Goal: Transaction & Acquisition: Book appointment/travel/reservation

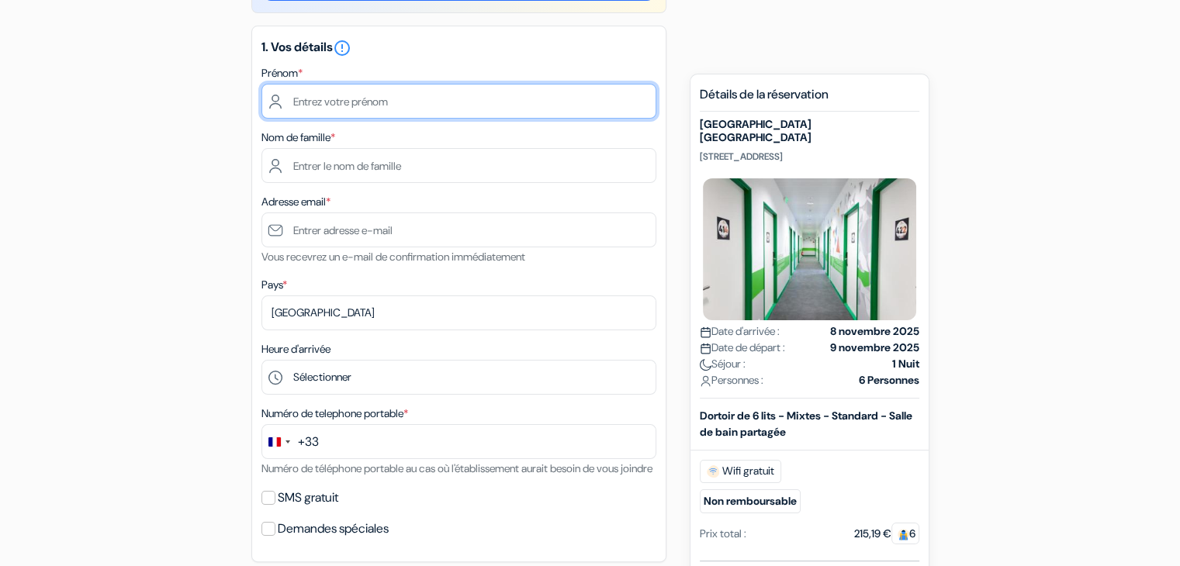
click at [366, 92] on input "text" at bounding box center [458, 101] width 395 height 35
type input "jon"
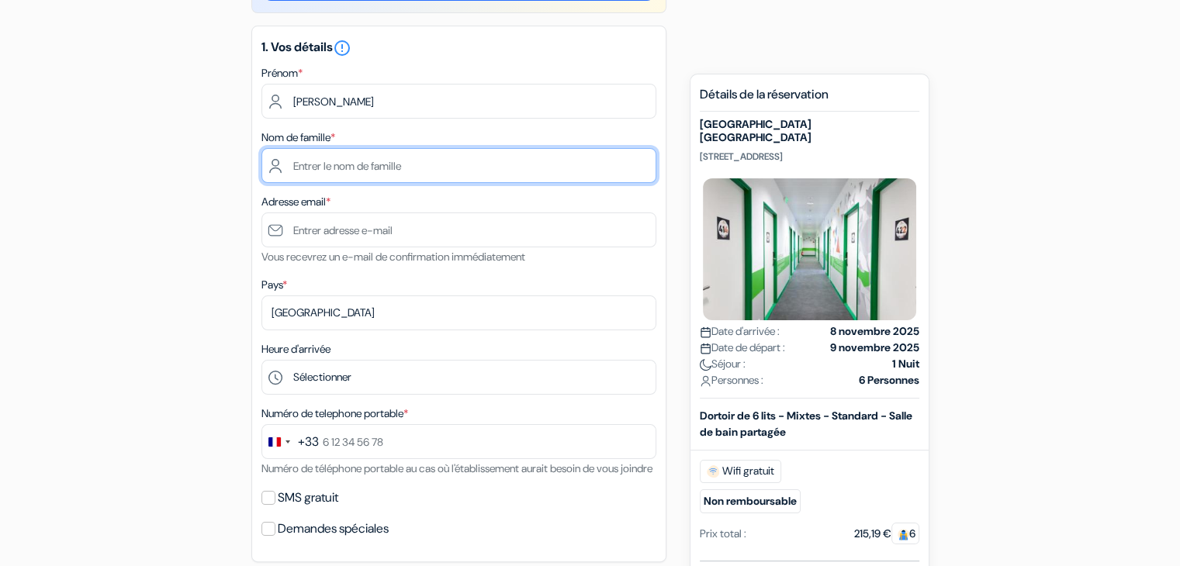
type input "larzabal"
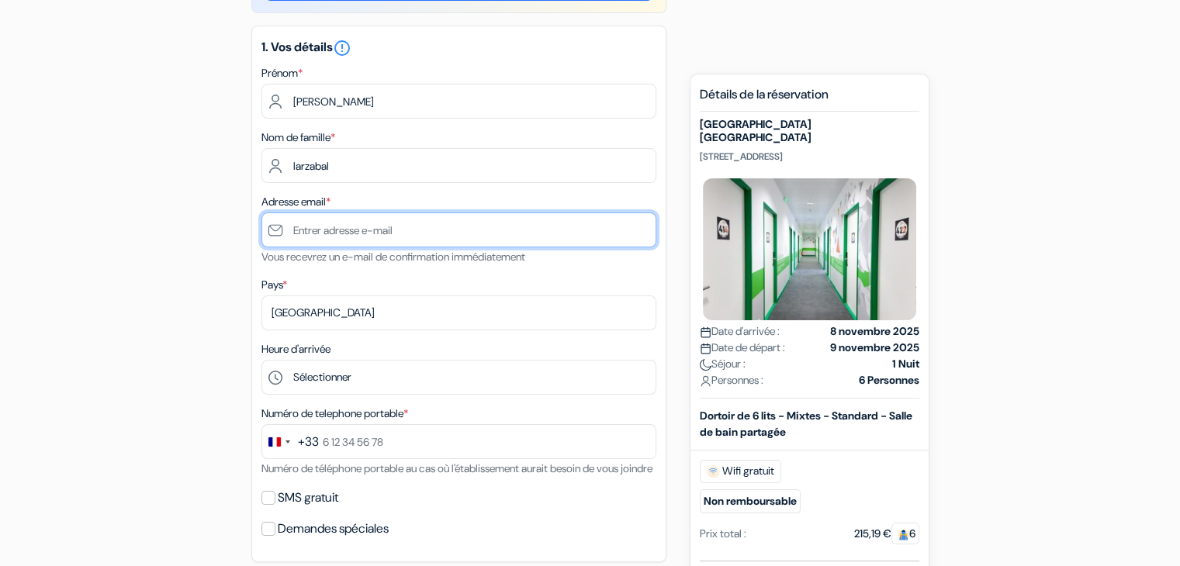
type input "[EMAIL_ADDRESS][DOMAIN_NAME]"
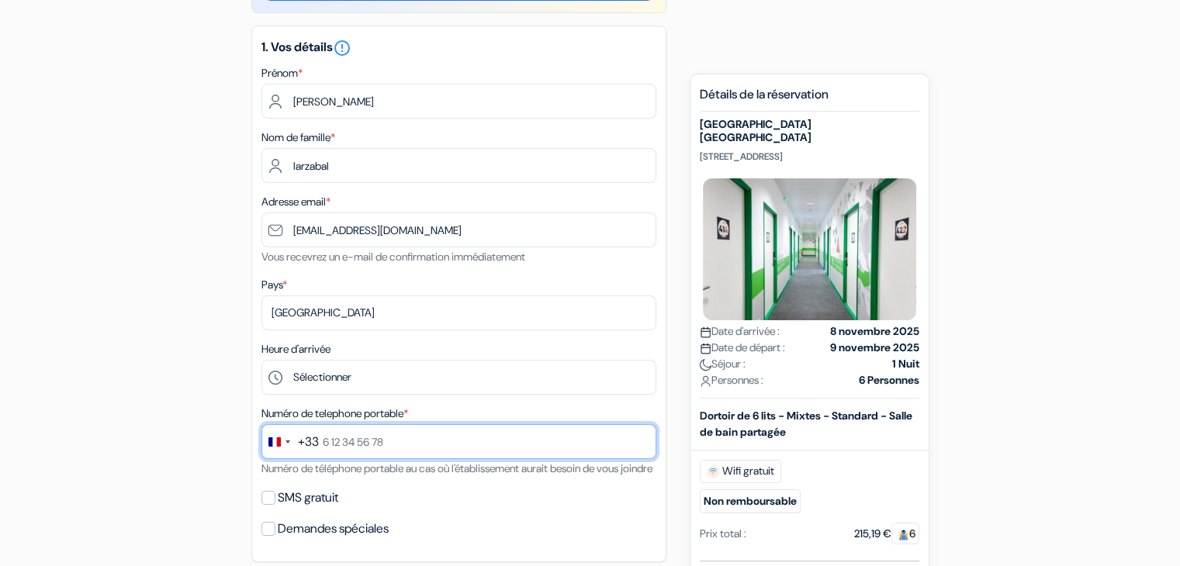
type input "0630065806"
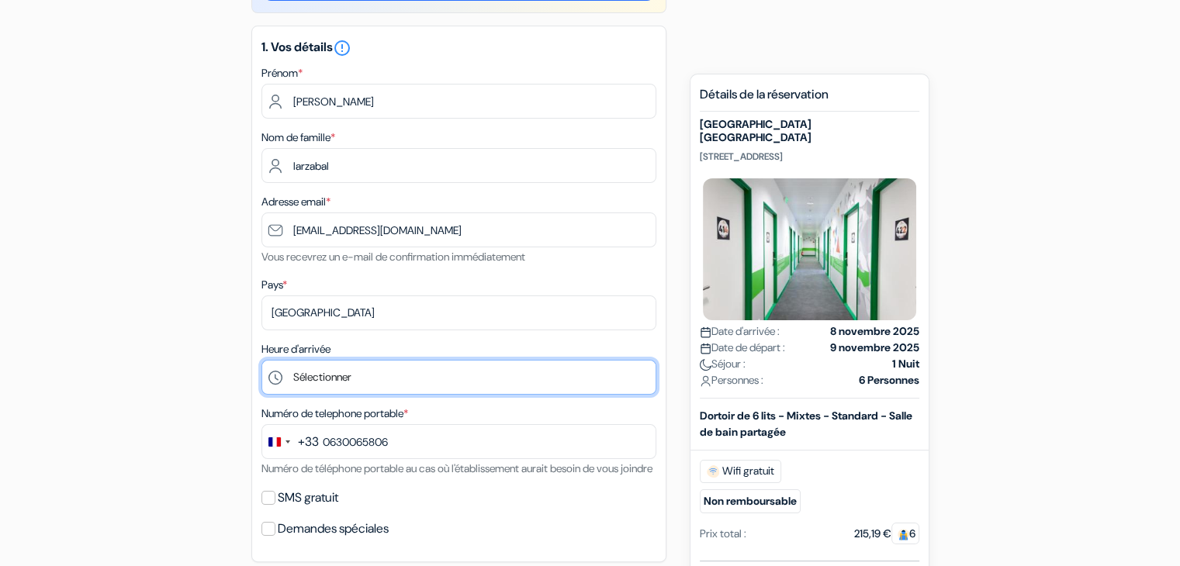
click at [363, 375] on select "Sélectionner 1:00 2:00 3:00 4:00 5:00 6:00 7:00 8:00 9:00 10:00 11:00 12:00 13:…" at bounding box center [458, 377] width 395 height 35
select select "15"
click at [261, 361] on select "Sélectionner 1:00 2:00 3:00 4:00 5:00 6:00 7:00 8:00 9:00 10:00 11:00 12:00 13:…" at bounding box center [458, 377] width 395 height 35
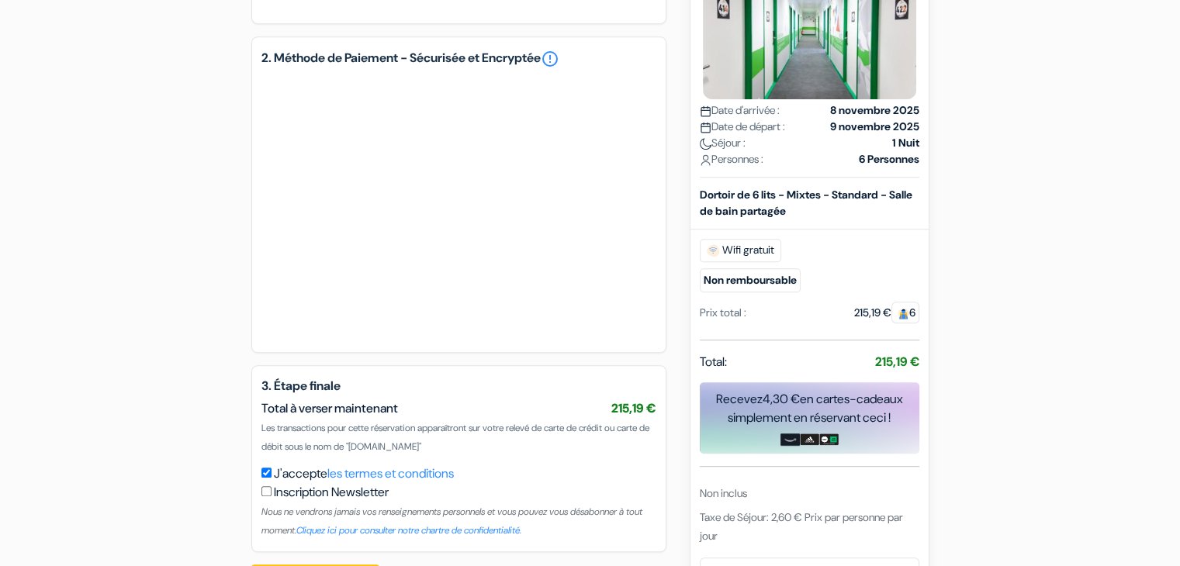
scroll to position [776, 0]
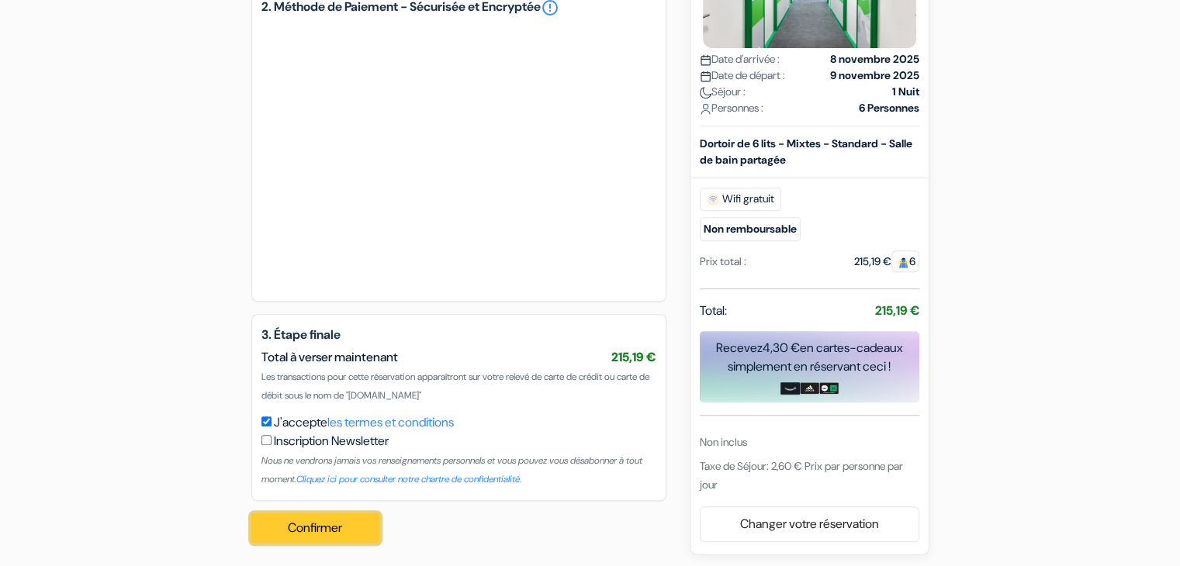
click at [310, 543] on button "Confirmer Loading..." at bounding box center [315, 528] width 129 height 29
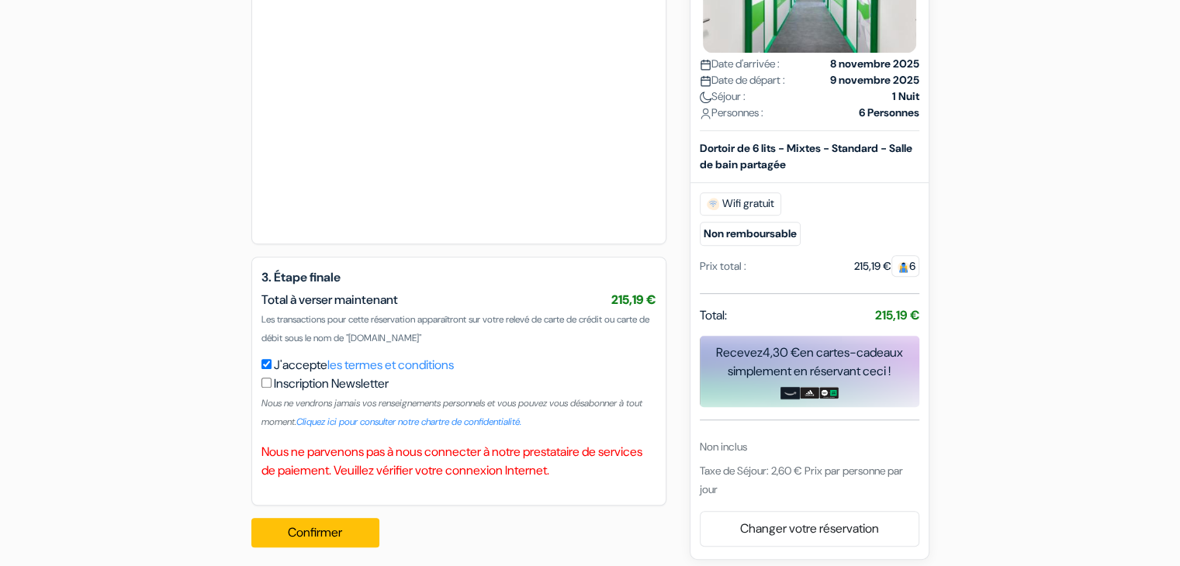
scroll to position [862, 0]
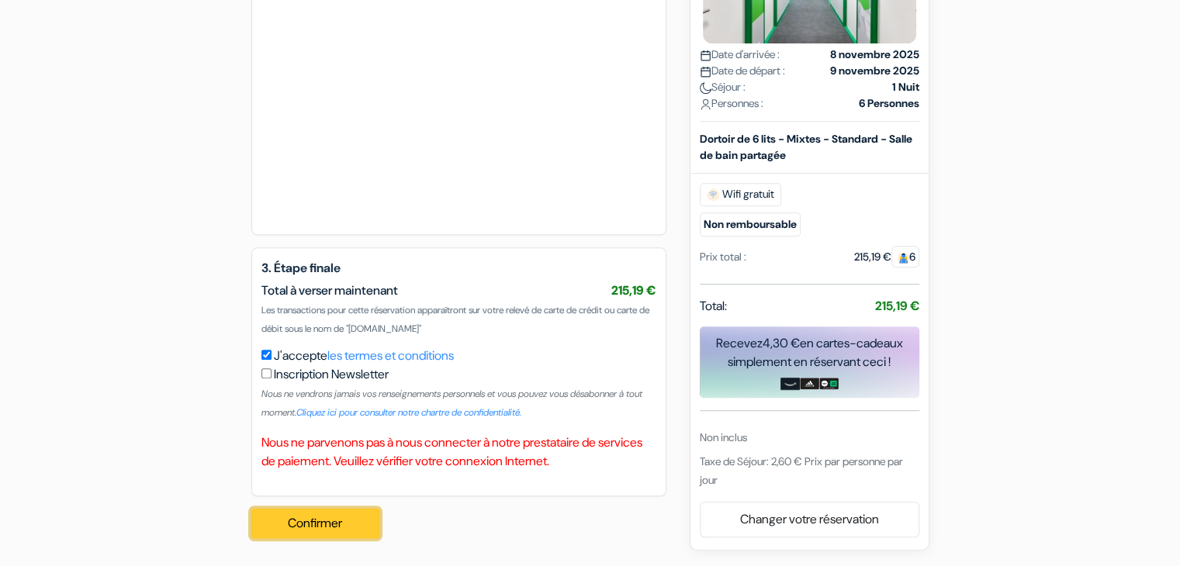
click at [344, 529] on button "Confirmer Loading..." at bounding box center [315, 523] width 129 height 29
